Goal: Use online tool/utility: Utilize a website feature to perform a specific function

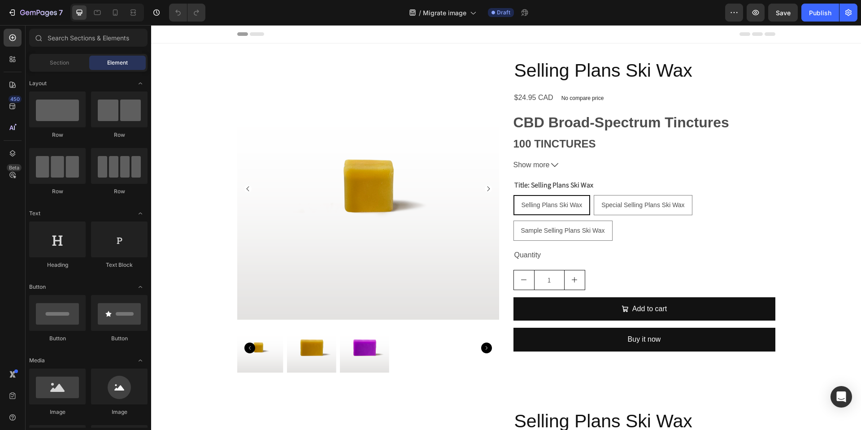
radio input "false"
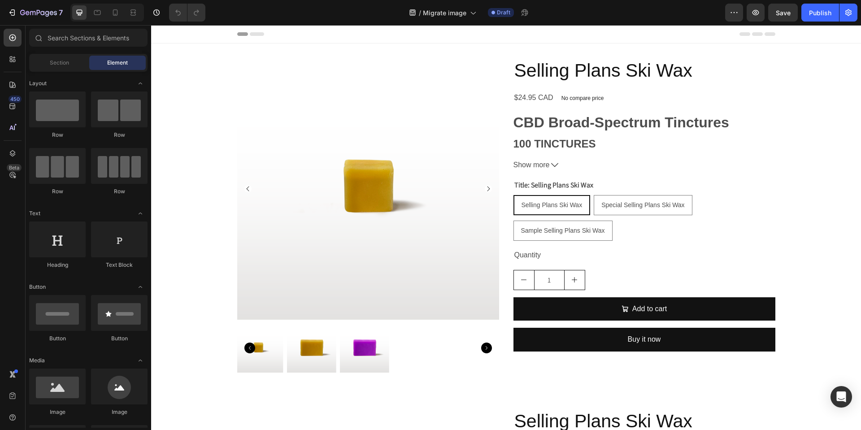
radio input "true"
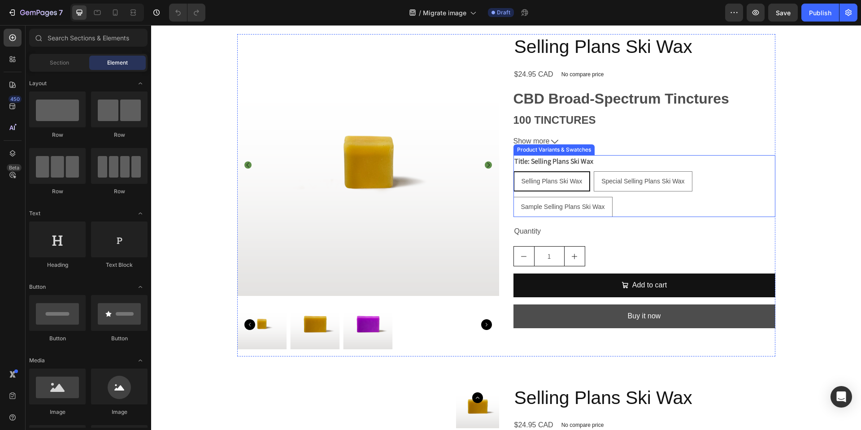
scroll to position [377, 0]
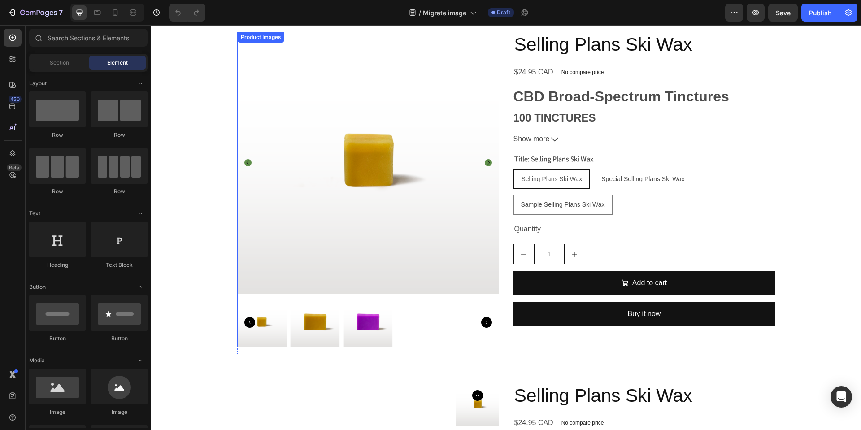
click at [459, 327] on div at bounding box center [368, 321] width 262 height 49
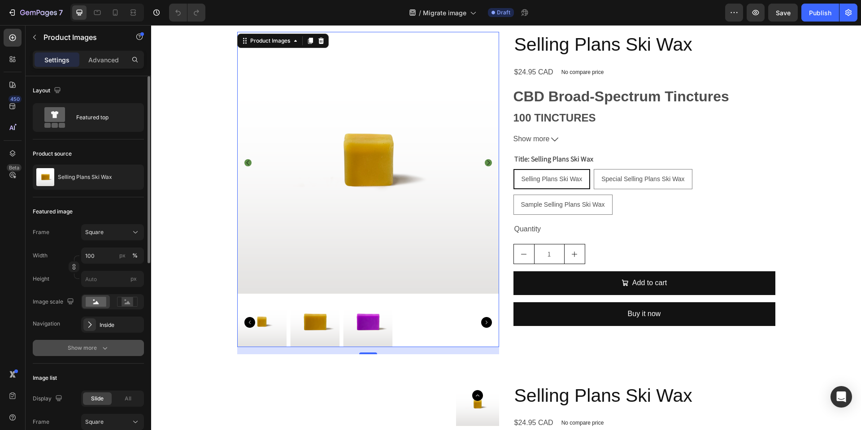
click at [124, 348] on button "Show more" at bounding box center [88, 348] width 111 height 16
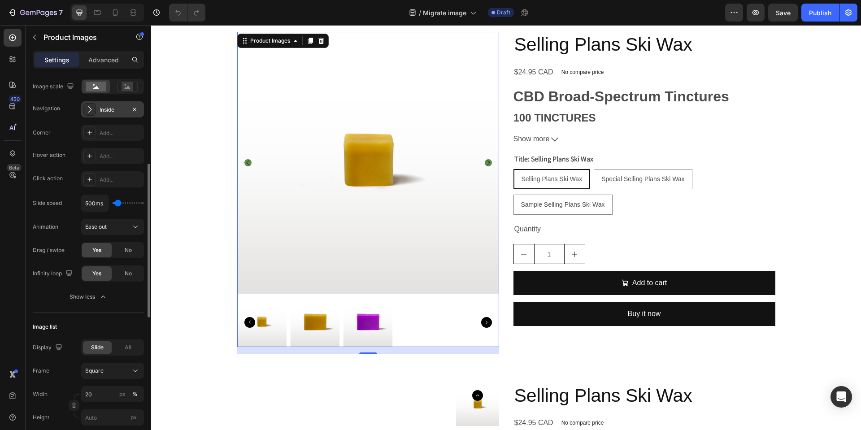
click at [108, 108] on div "Inside" at bounding box center [113, 110] width 26 height 8
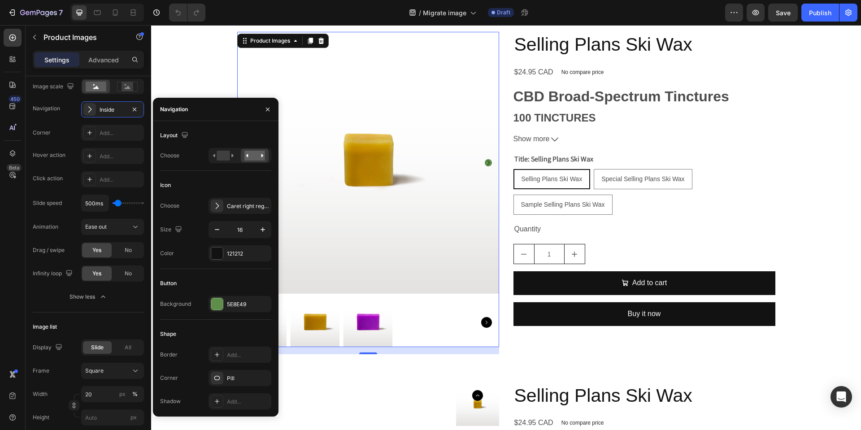
click at [13, 271] on div "450 Beta" at bounding box center [13, 197] width 18 height 337
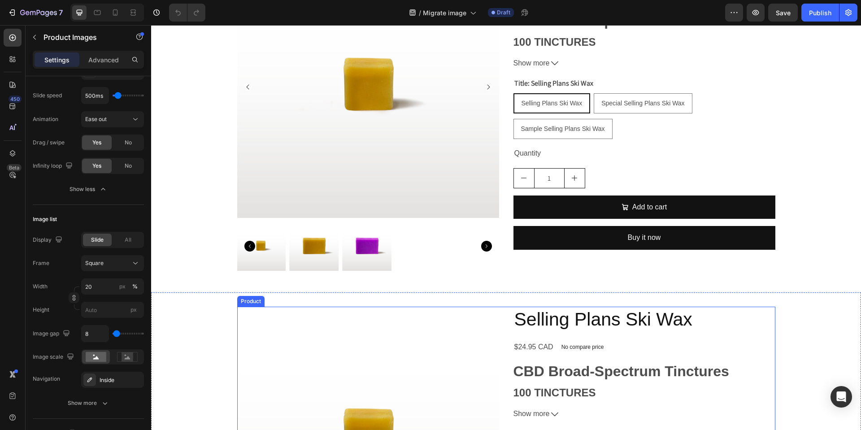
scroll to position [0, 0]
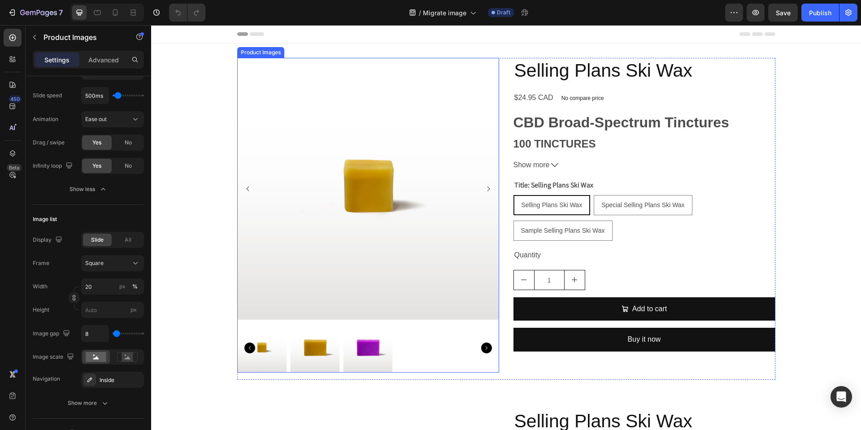
click at [457, 356] on div at bounding box center [368, 347] width 262 height 49
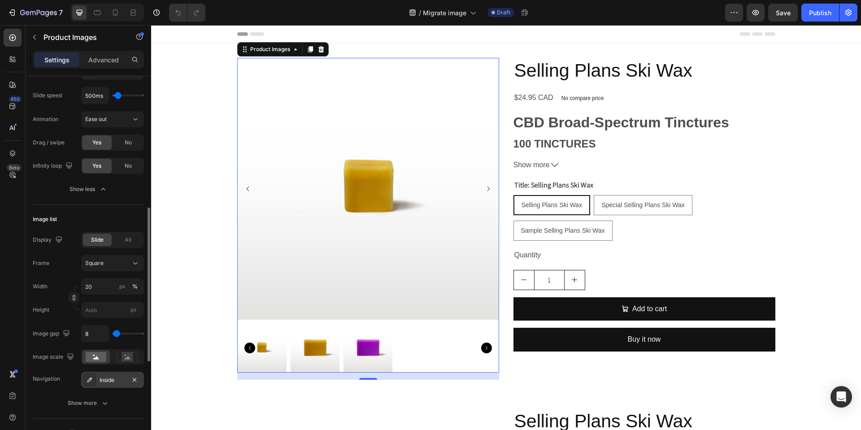
click at [107, 376] on div "Inside" at bounding box center [113, 380] width 26 height 8
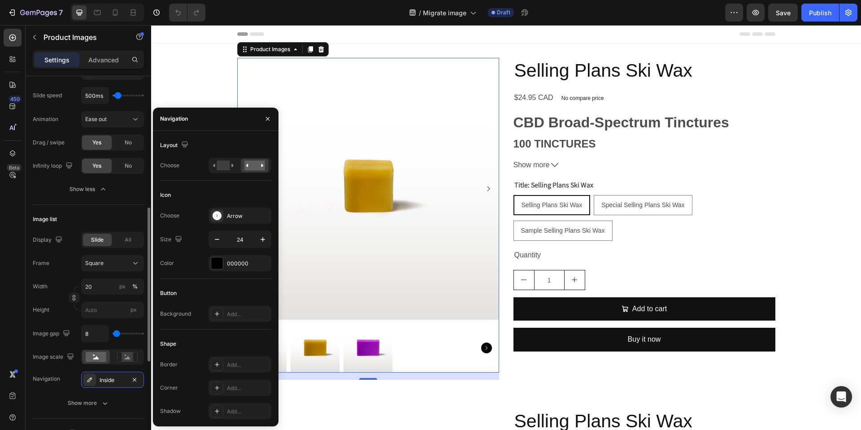
click at [55, 335] on div "Image gap" at bounding box center [52, 334] width 39 height 12
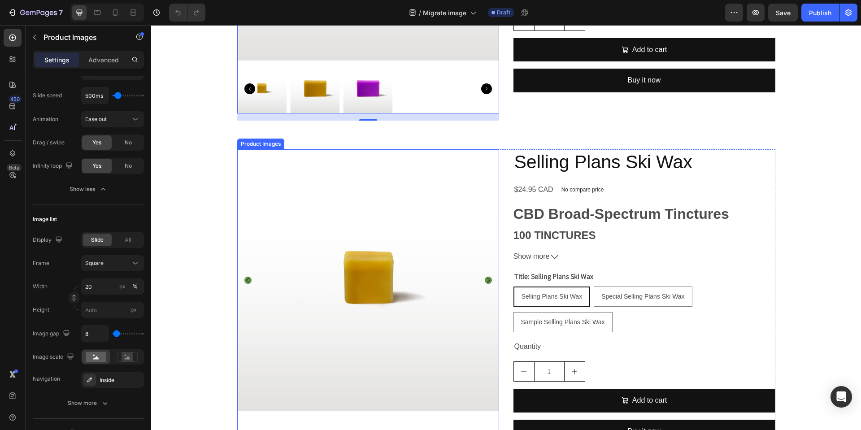
scroll to position [269, 0]
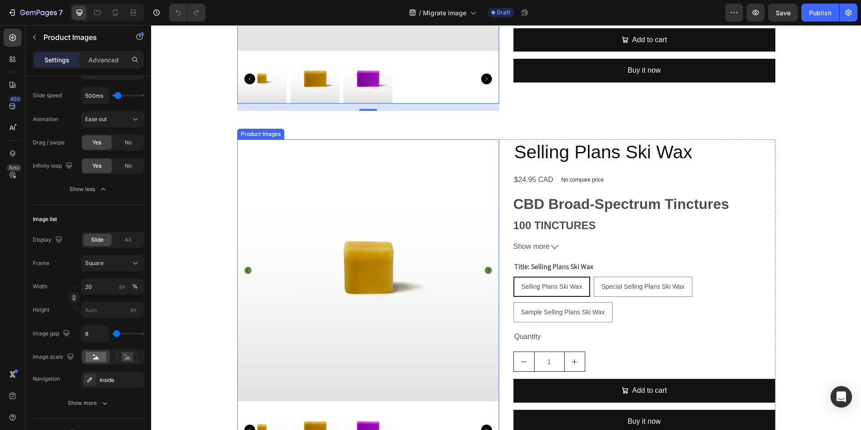
click at [373, 274] on img at bounding box center [368, 270] width 262 height 262
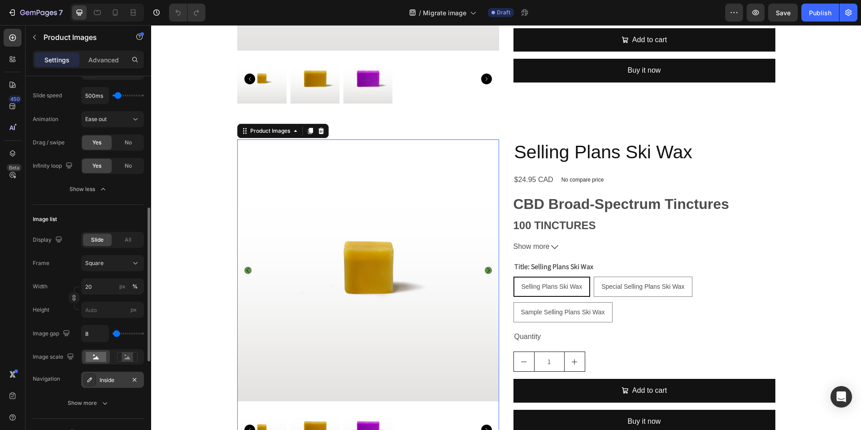
click at [98, 382] on div "Inside" at bounding box center [112, 380] width 63 height 16
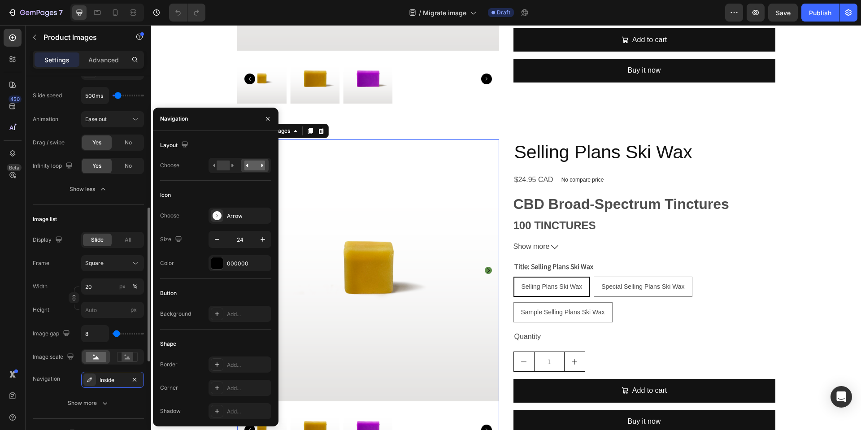
click at [18, 320] on div "450 Beta" at bounding box center [13, 197] width 18 height 337
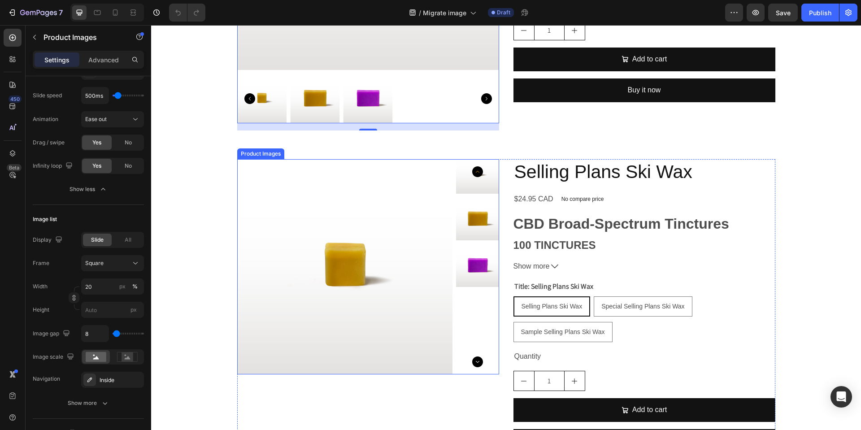
scroll to position [699, 0]
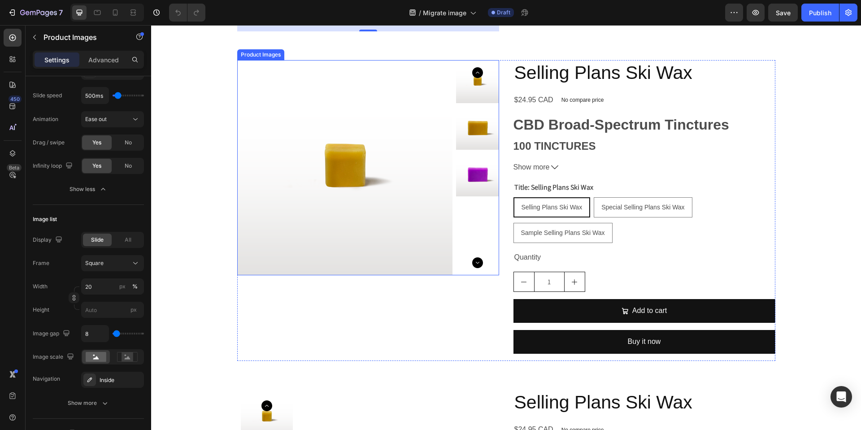
click at [335, 150] on img at bounding box center [344, 167] width 215 height 215
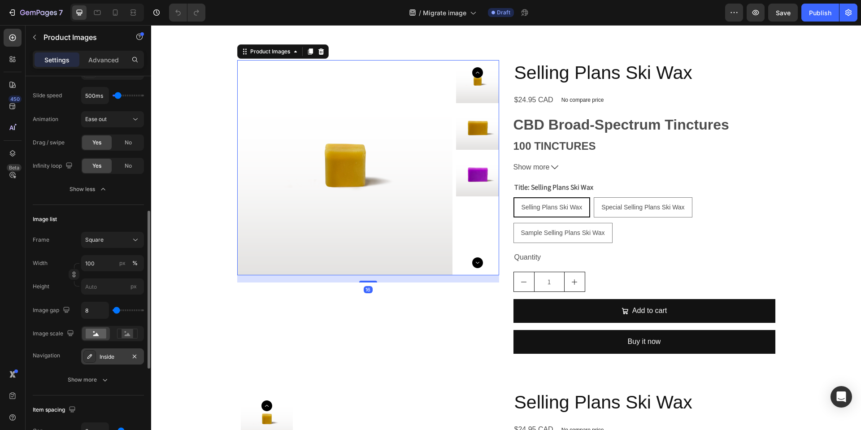
click at [106, 357] on div "Inside" at bounding box center [113, 357] width 26 height 8
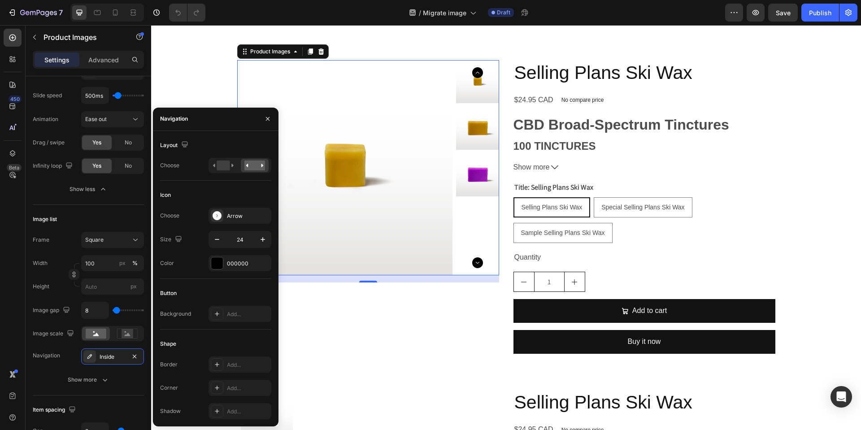
click at [21, 317] on div "450 Beta" at bounding box center [13, 197] width 18 height 337
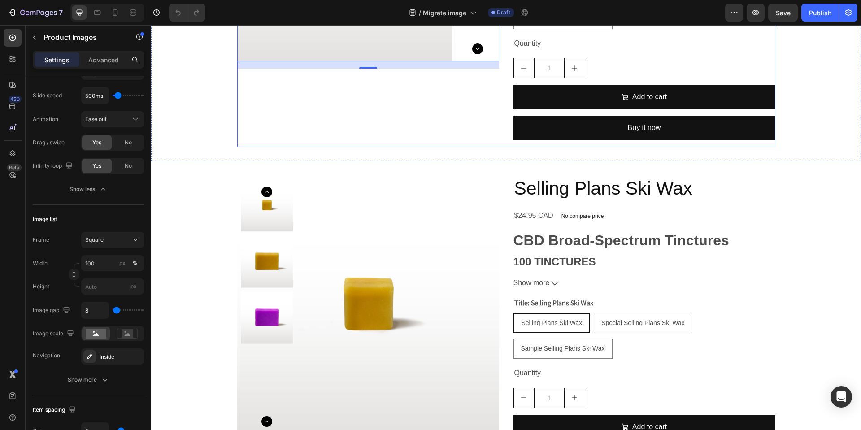
scroll to position [915, 0]
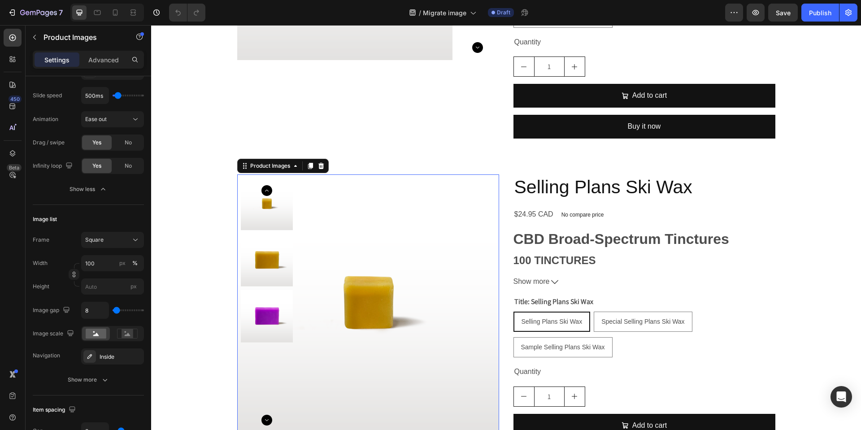
click at [367, 295] on img at bounding box center [368, 305] width 262 height 262
click at [100, 353] on div "Inside" at bounding box center [113, 357] width 26 height 8
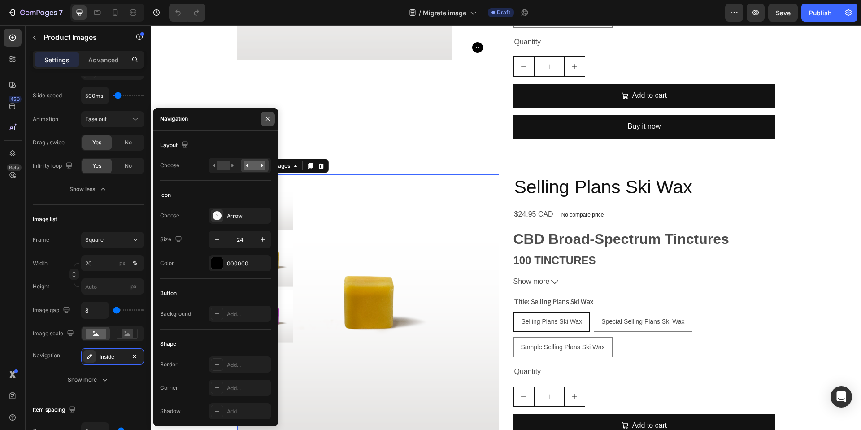
click at [269, 121] on icon "button" at bounding box center [267, 118] width 7 height 7
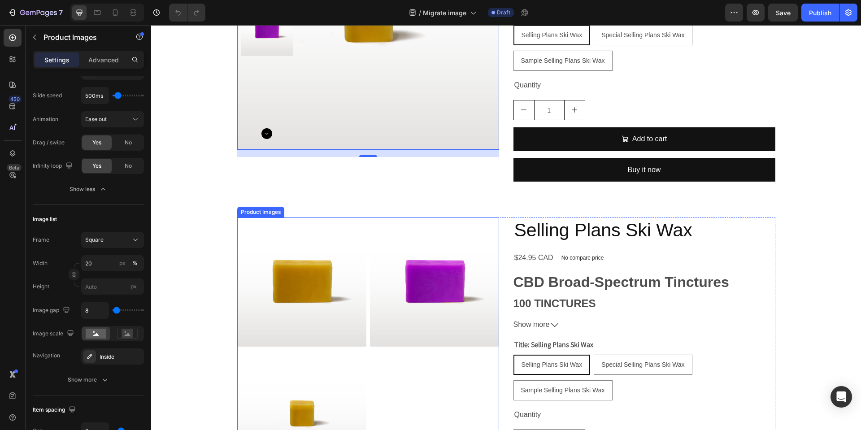
scroll to position [1345, 0]
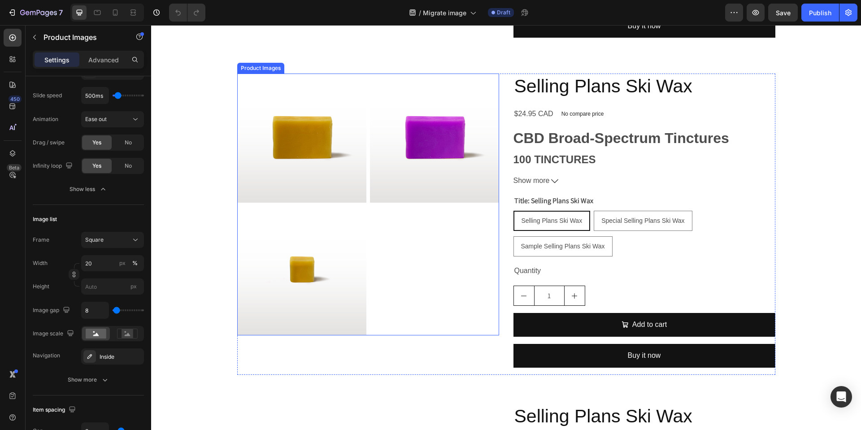
click at [434, 257] on div at bounding box center [368, 205] width 262 height 262
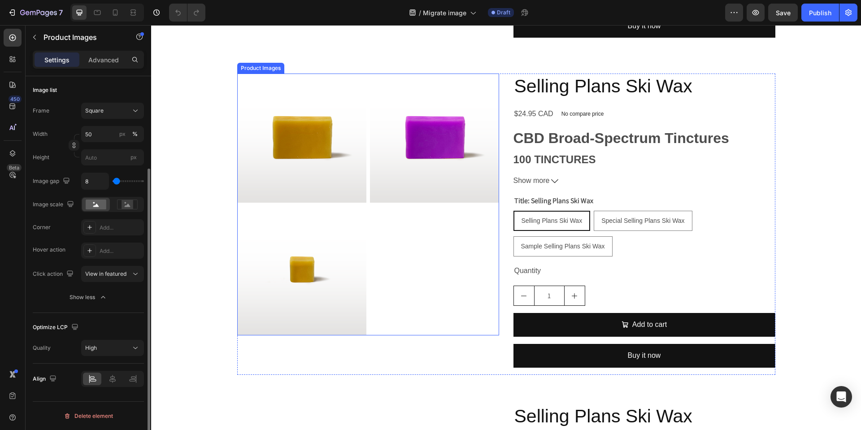
scroll to position [121, 0]
